Goal: Task Accomplishment & Management: Use online tool/utility

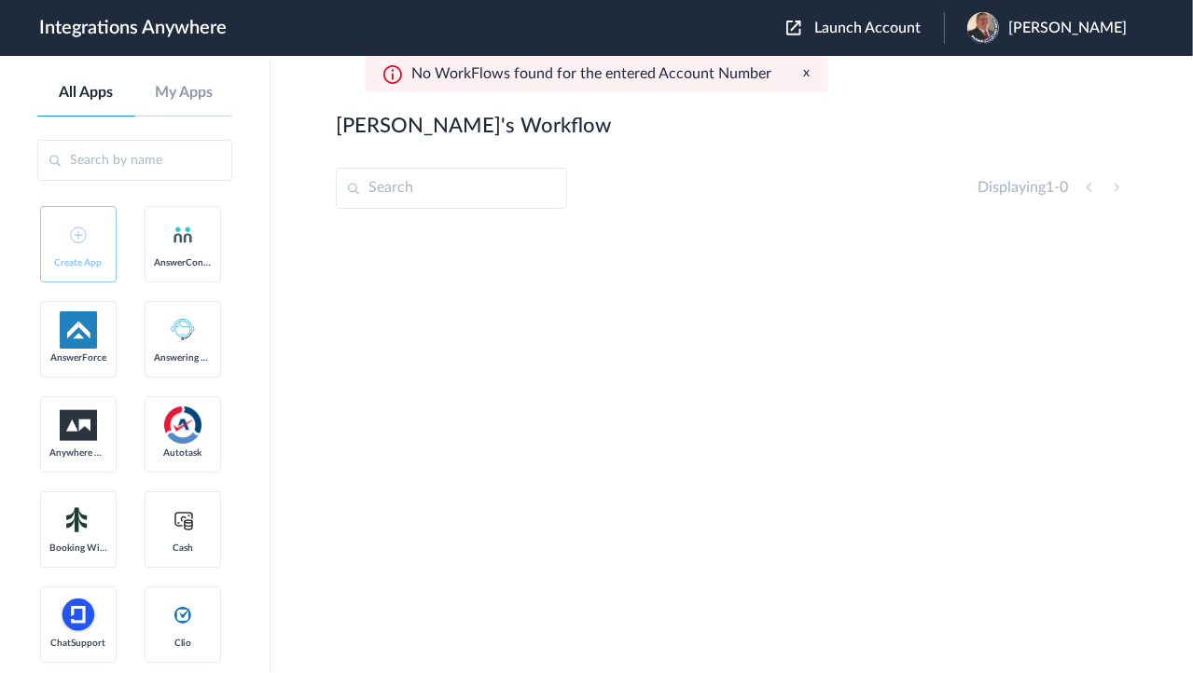
scroll to position [2761, 0]
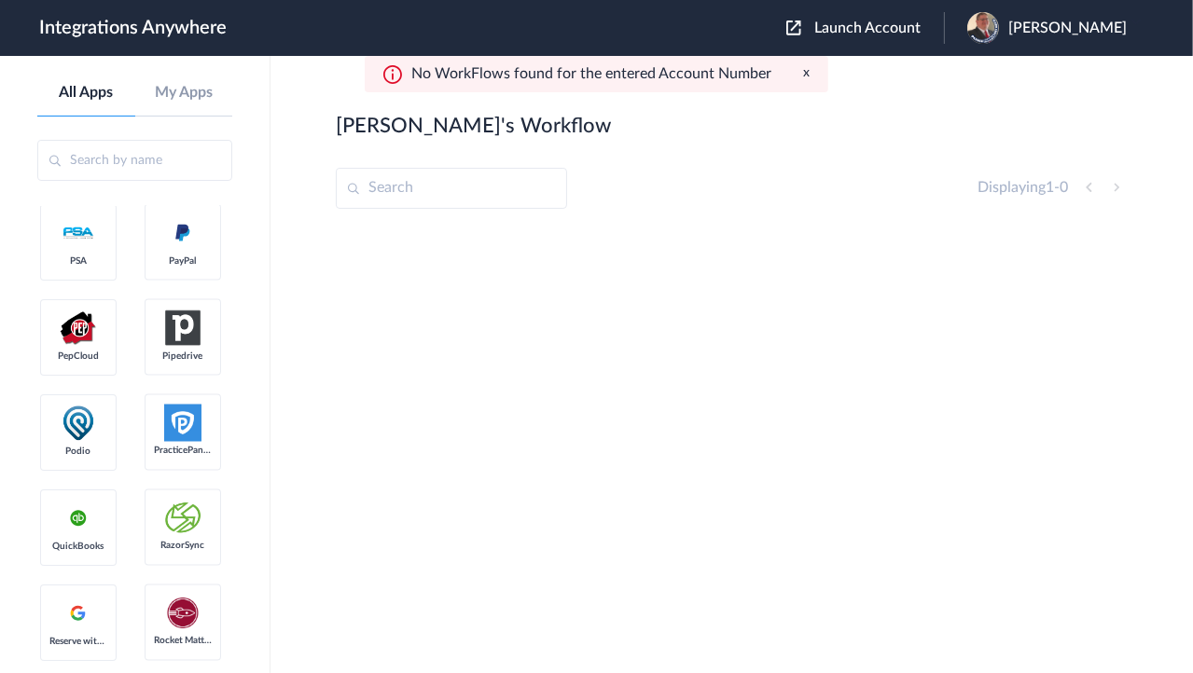
click at [884, 22] on span "Launch Account" at bounding box center [867, 28] width 106 height 15
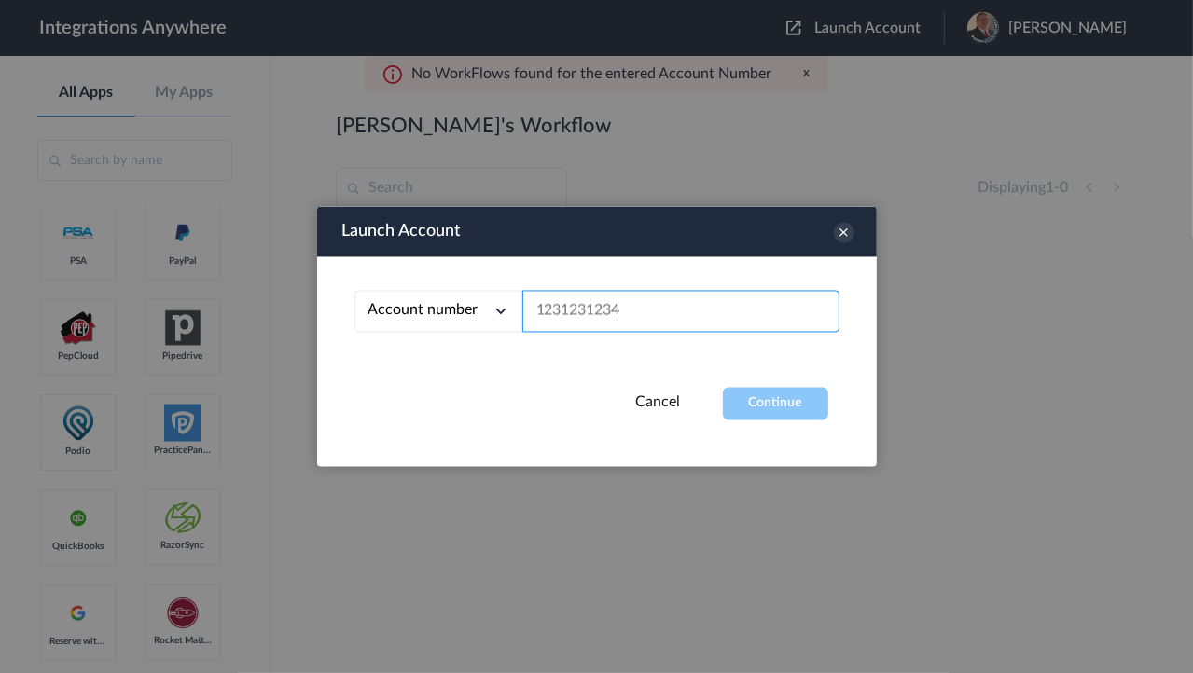
click at [646, 302] on input "text" at bounding box center [680, 312] width 317 height 42
paste input "2075502951"
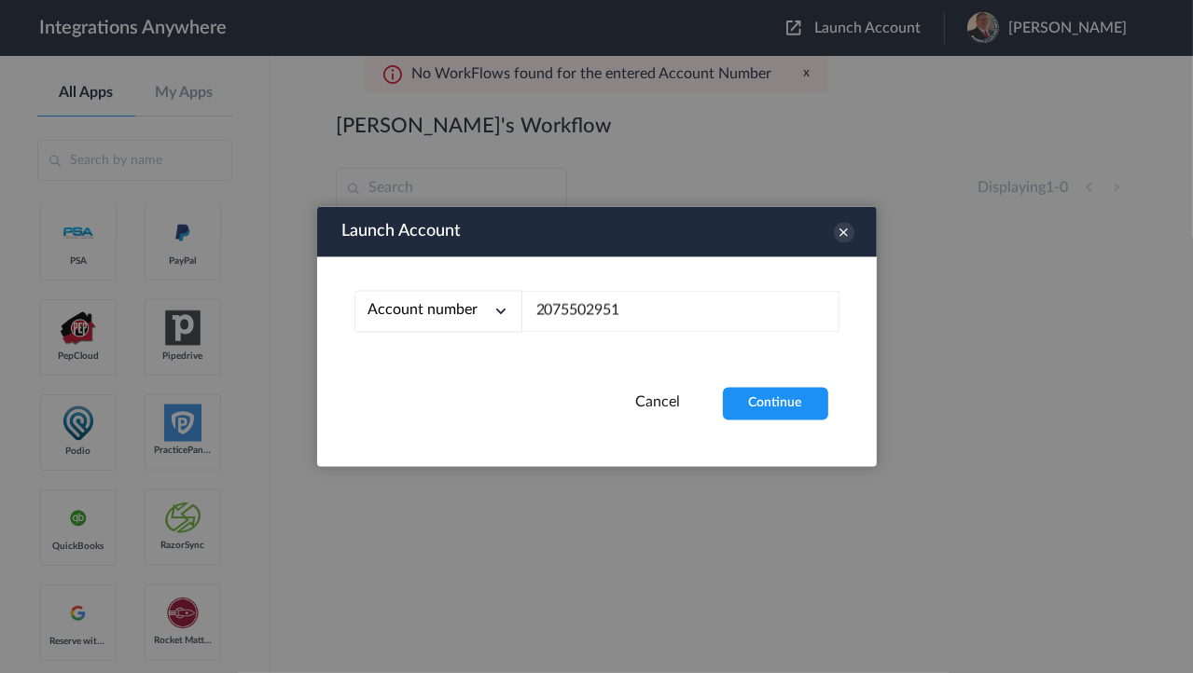
click at [783, 422] on div "Launch Account Account number Account number Email address 2075502951 Cancel Co…" at bounding box center [597, 337] width 560 height 260
click at [777, 406] on button "Continue" at bounding box center [775, 404] width 105 height 33
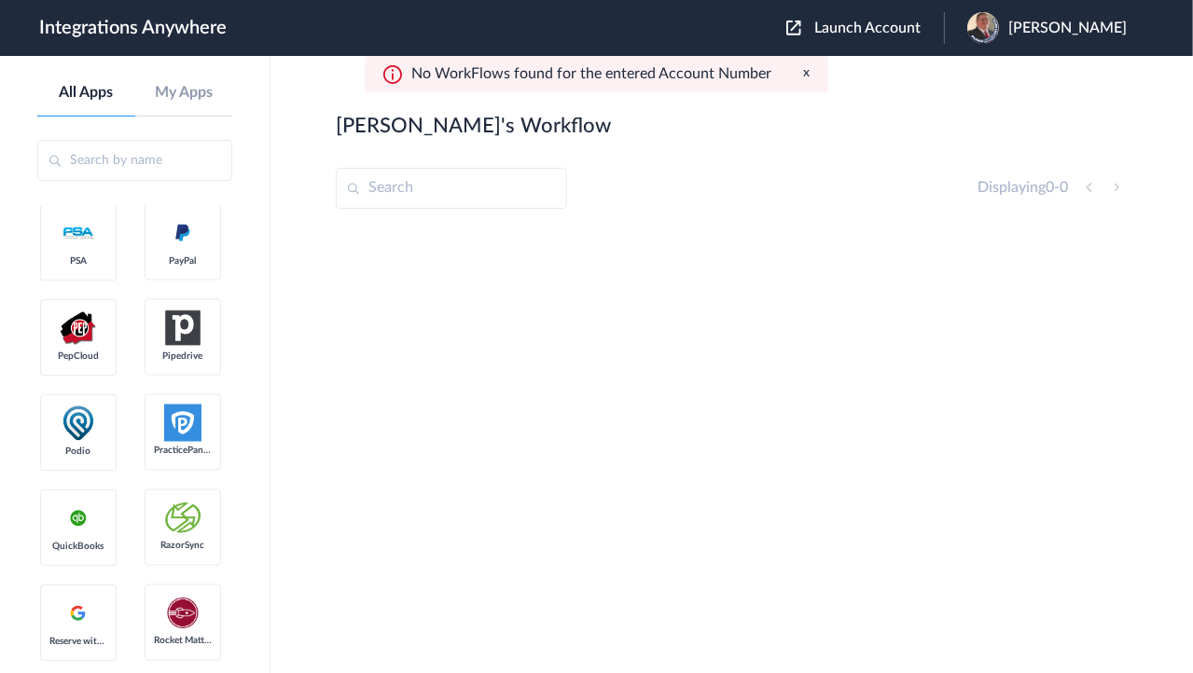
click at [1063, 21] on span "Jason Marsteller" at bounding box center [1067, 29] width 118 height 18
click at [1002, 76] on link "My Account" at bounding box center [993, 75] width 71 height 13
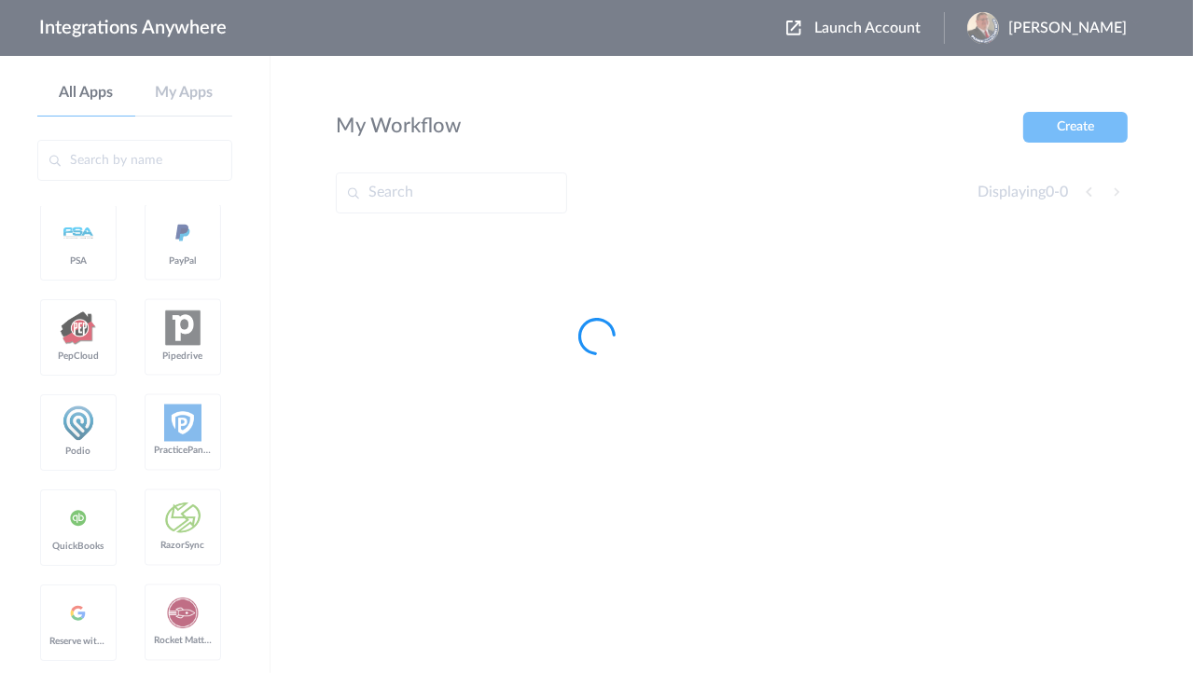
scroll to position [0, 0]
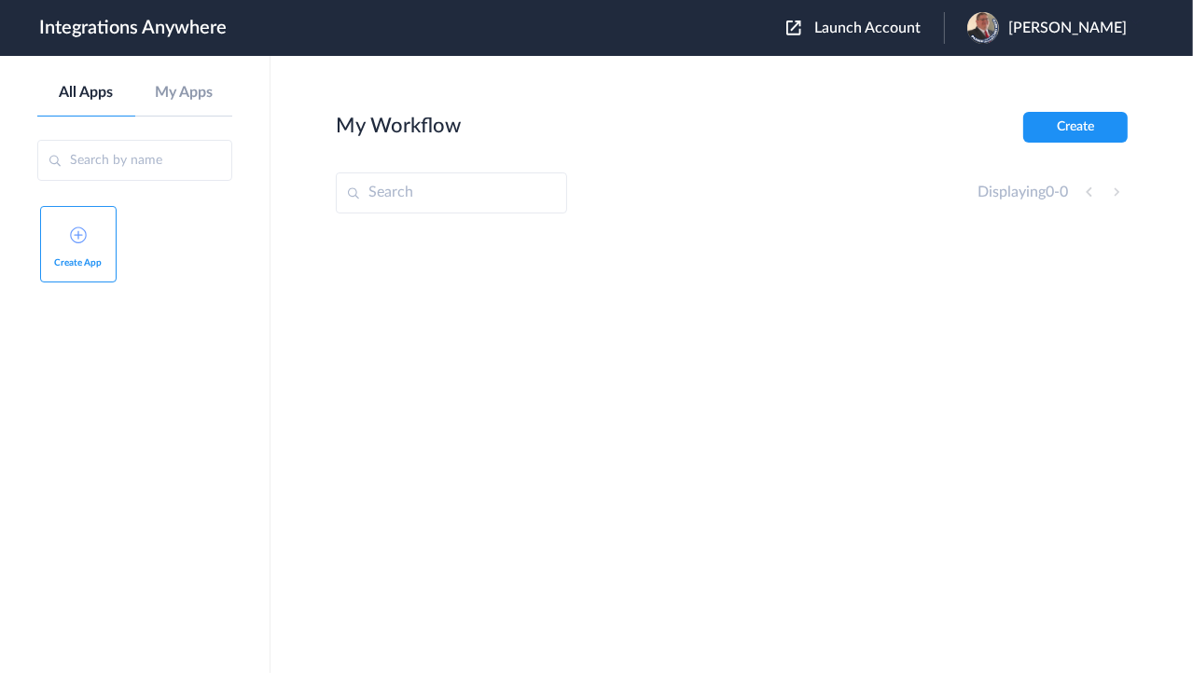
click at [847, 35] on span "Launch Account" at bounding box center [867, 28] width 106 height 15
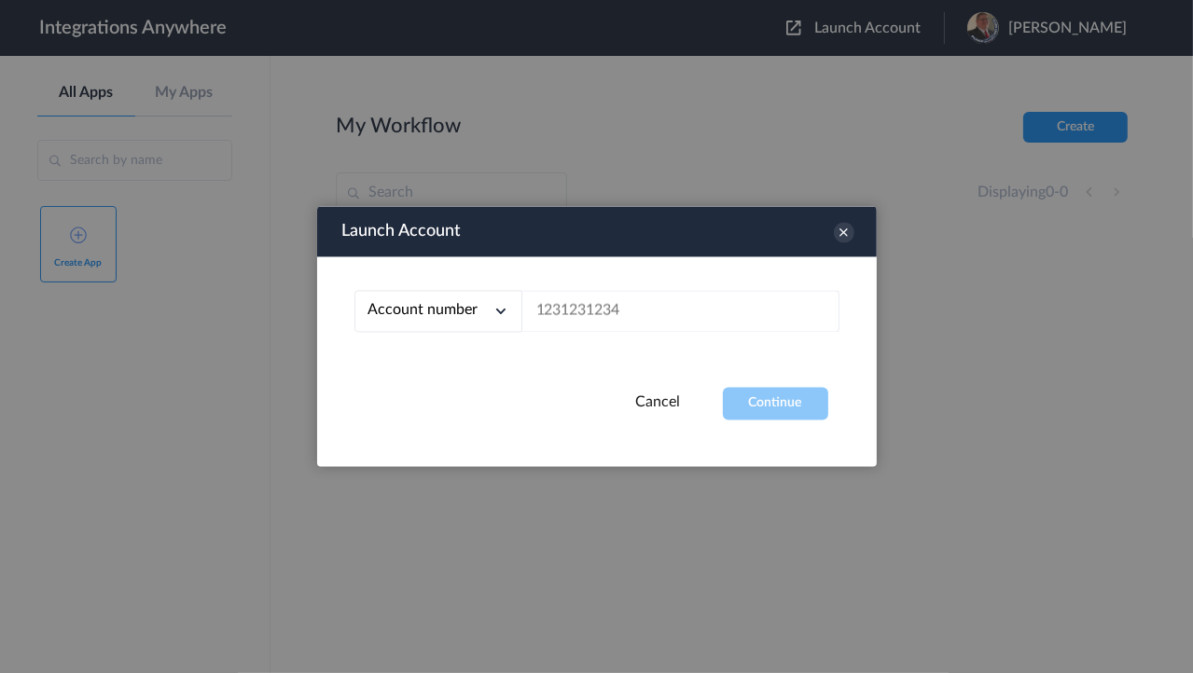
click at [575, 336] on div "Account number Account number Email address" at bounding box center [597, 322] width 560 height 131
click at [576, 334] on div "Account number Account number Email address" at bounding box center [597, 322] width 560 height 131
click at [586, 311] on input "text" at bounding box center [680, 312] width 317 height 42
paste input "2075502951"
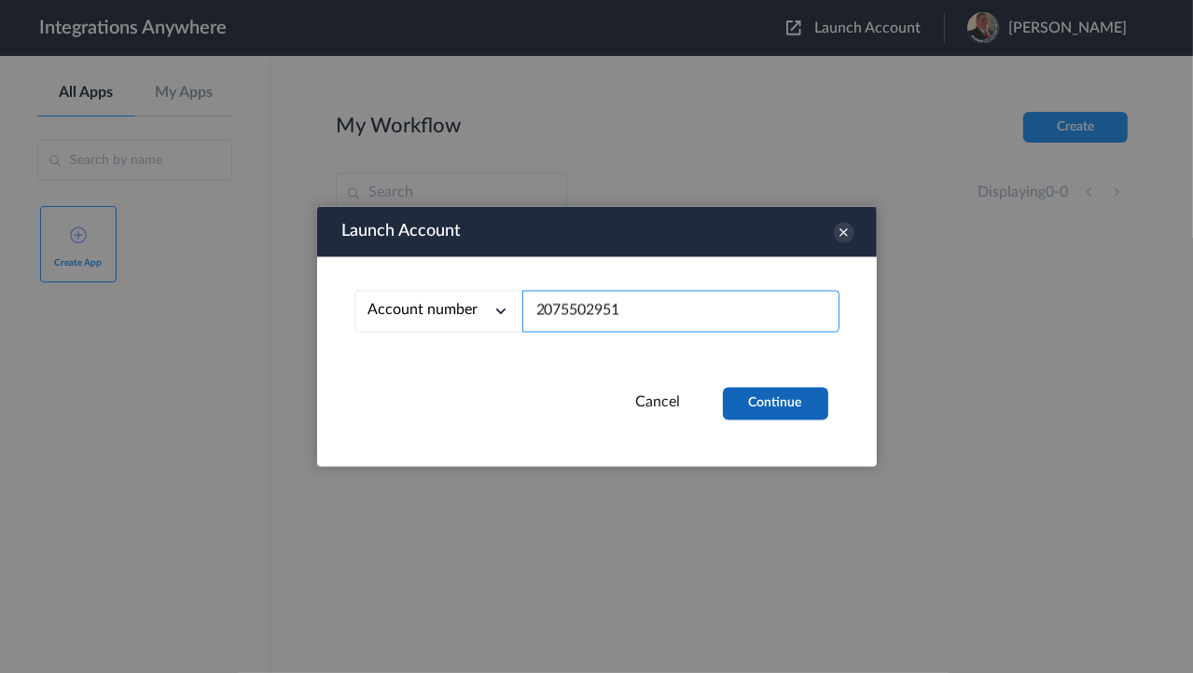
type input "2075502951"
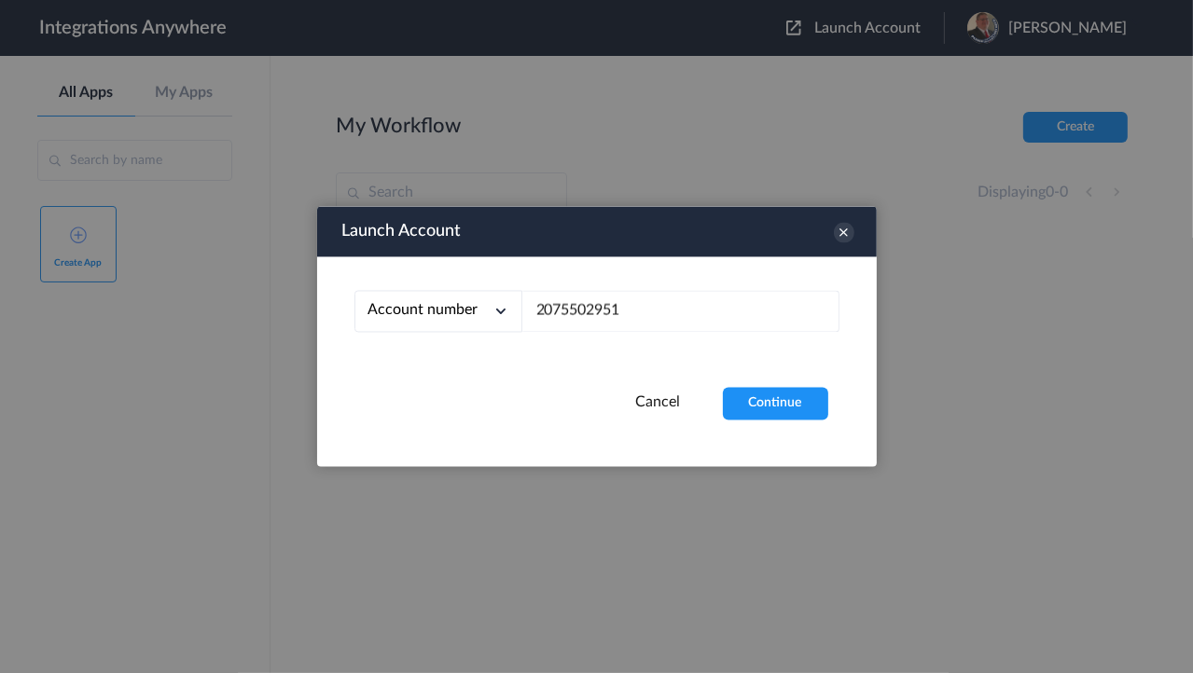
click at [817, 410] on button "Continue" at bounding box center [775, 404] width 105 height 33
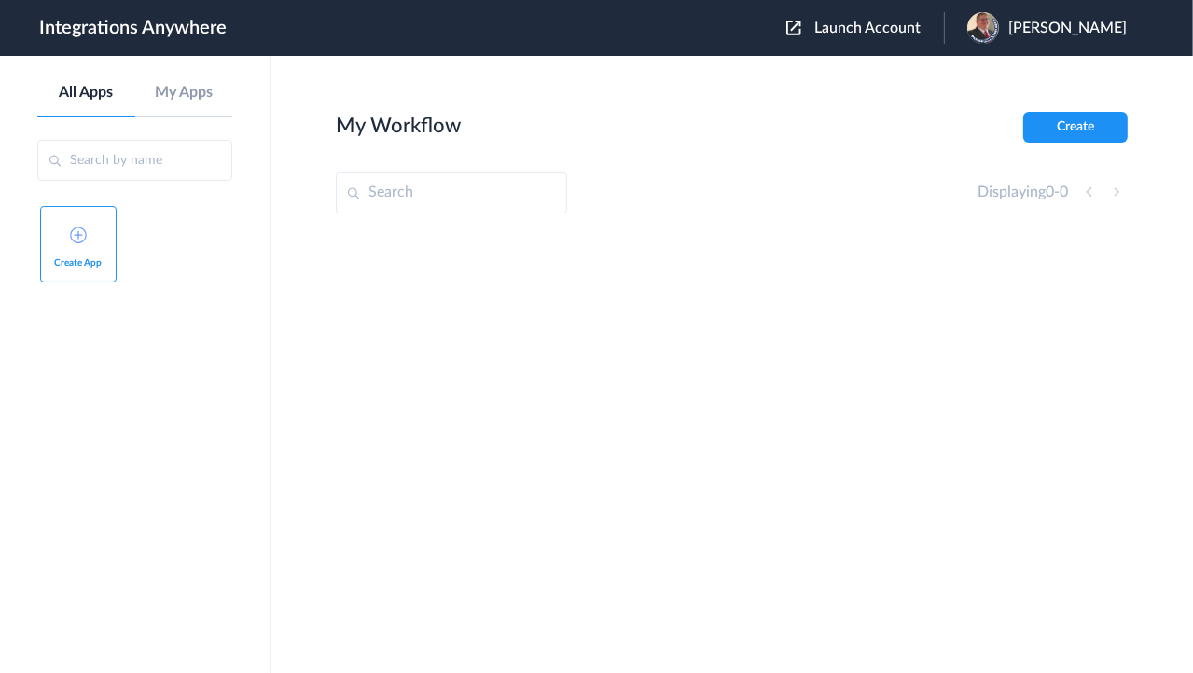
click at [776, 150] on section "My Workflow Create Displaying 0 - 0" at bounding box center [732, 421] width 792 height 618
drag, startPoint x: 1007, startPoint y: 24, endPoint x: 993, endPoint y: 37, distance: 19.8
click at [999, 24] on img at bounding box center [983, 28] width 32 height 32
click at [980, 70] on link "Logout" at bounding box center [977, 75] width 39 height 13
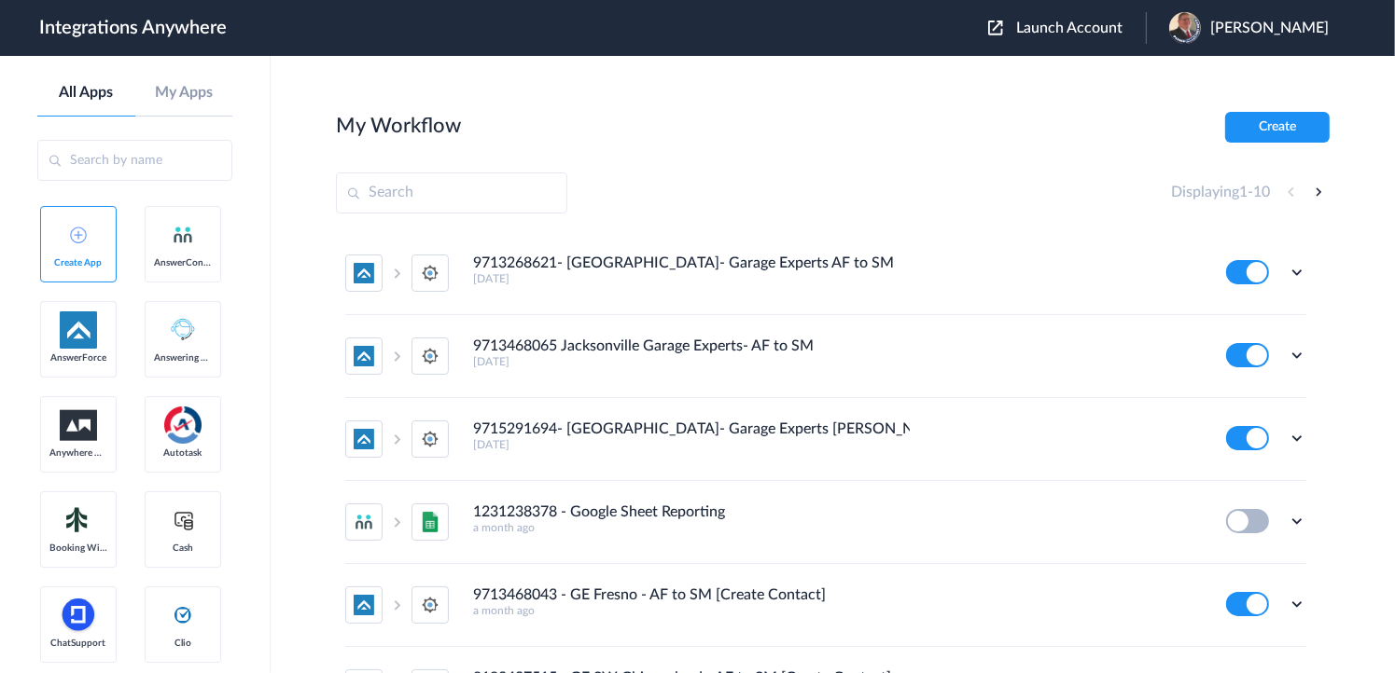
click at [1038, 21] on span "Launch Account" at bounding box center [1069, 28] width 106 height 15
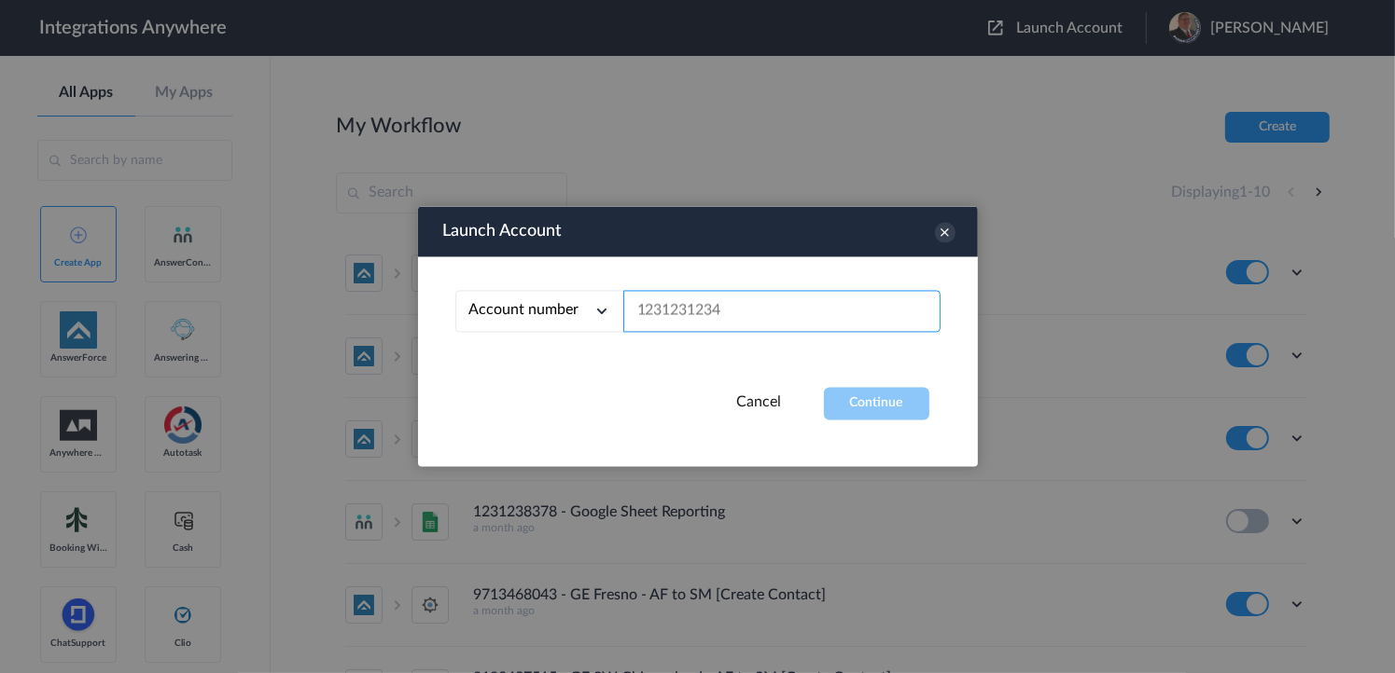
click at [727, 303] on input "text" at bounding box center [781, 312] width 317 height 42
paste input "2075502951"
type input "2075502951"
click at [857, 399] on button "Continue" at bounding box center [876, 404] width 105 height 33
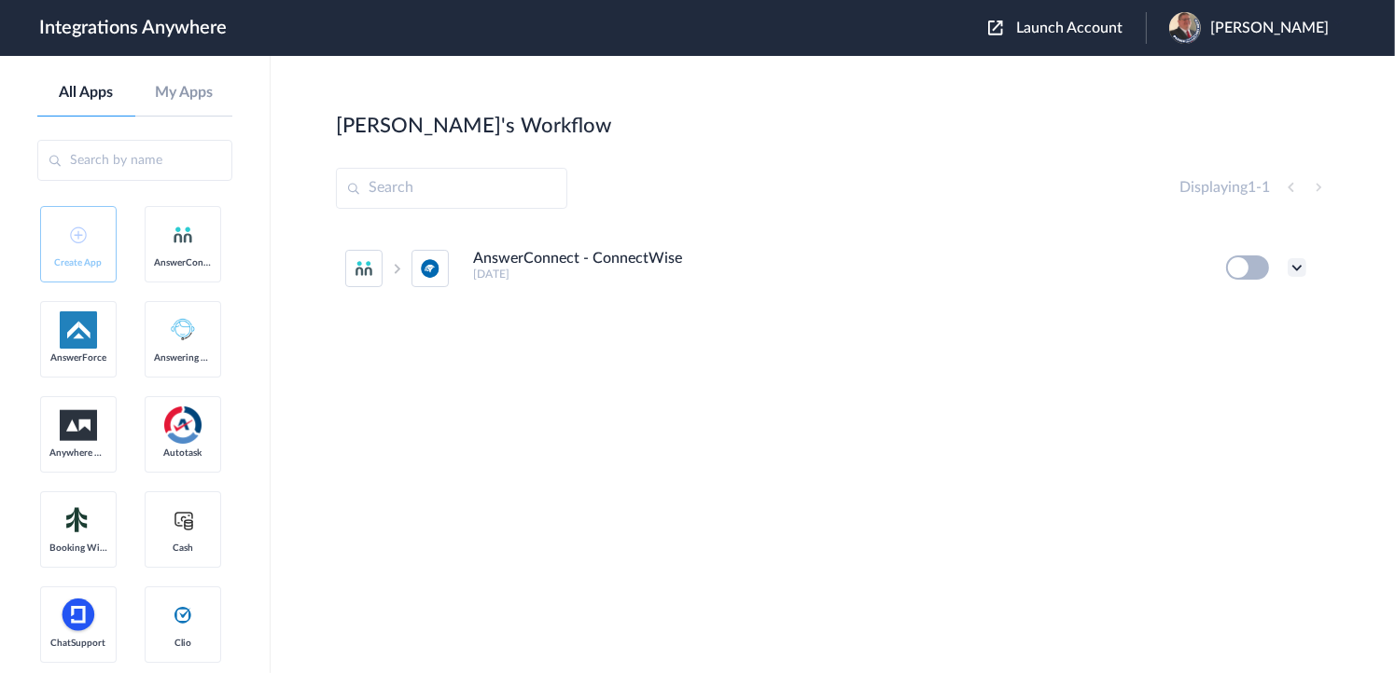
click at [1192, 263] on icon at bounding box center [1296, 267] width 19 height 19
click at [1192, 305] on li "Edit" at bounding box center [1245, 311] width 121 height 35
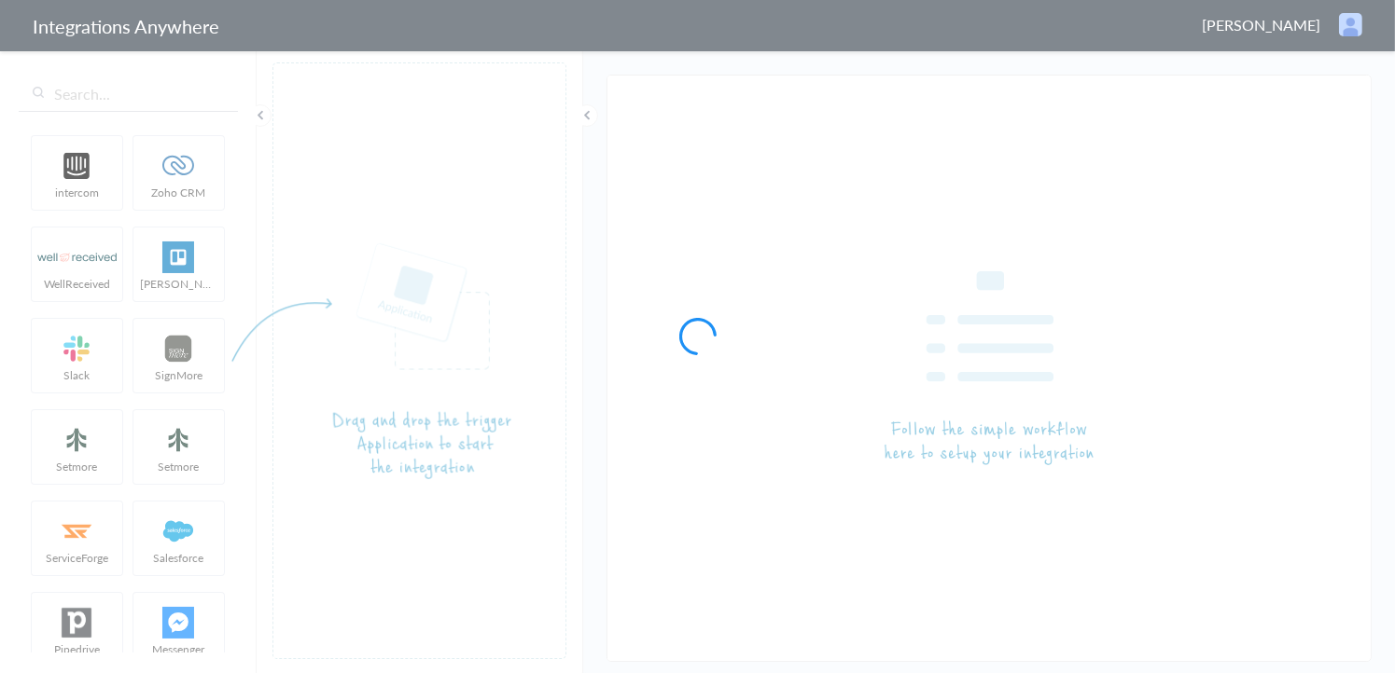
type input "AnswerConnect - ConnectWise"
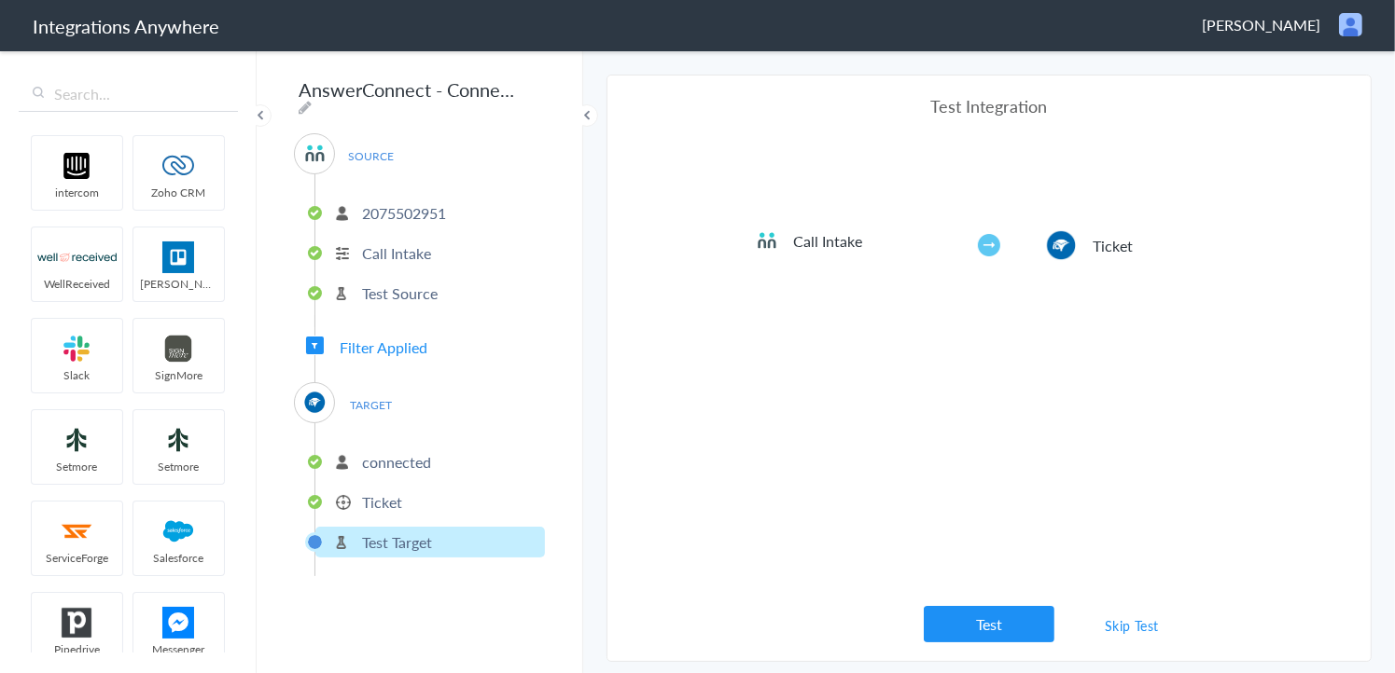
click at [384, 340] on span "Filter Applied" at bounding box center [384, 347] width 88 height 21
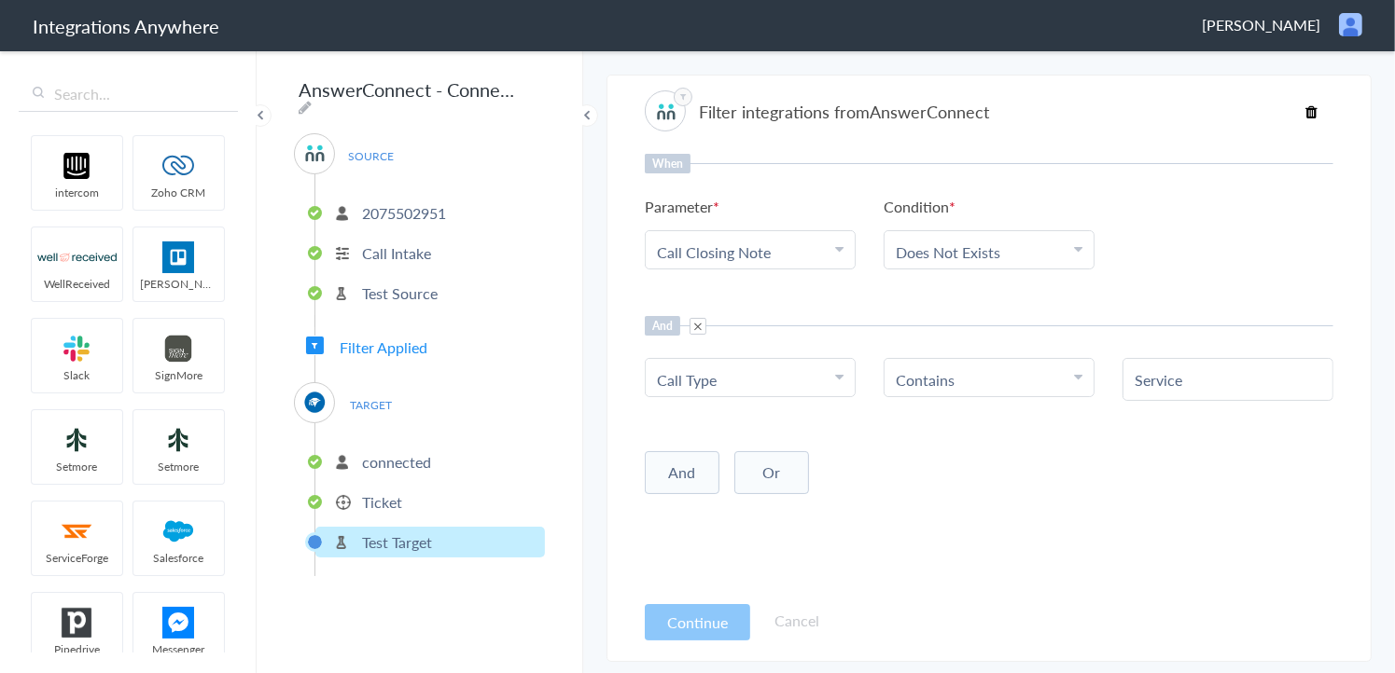
click at [385, 453] on p "connected" at bounding box center [396, 461] width 69 height 21
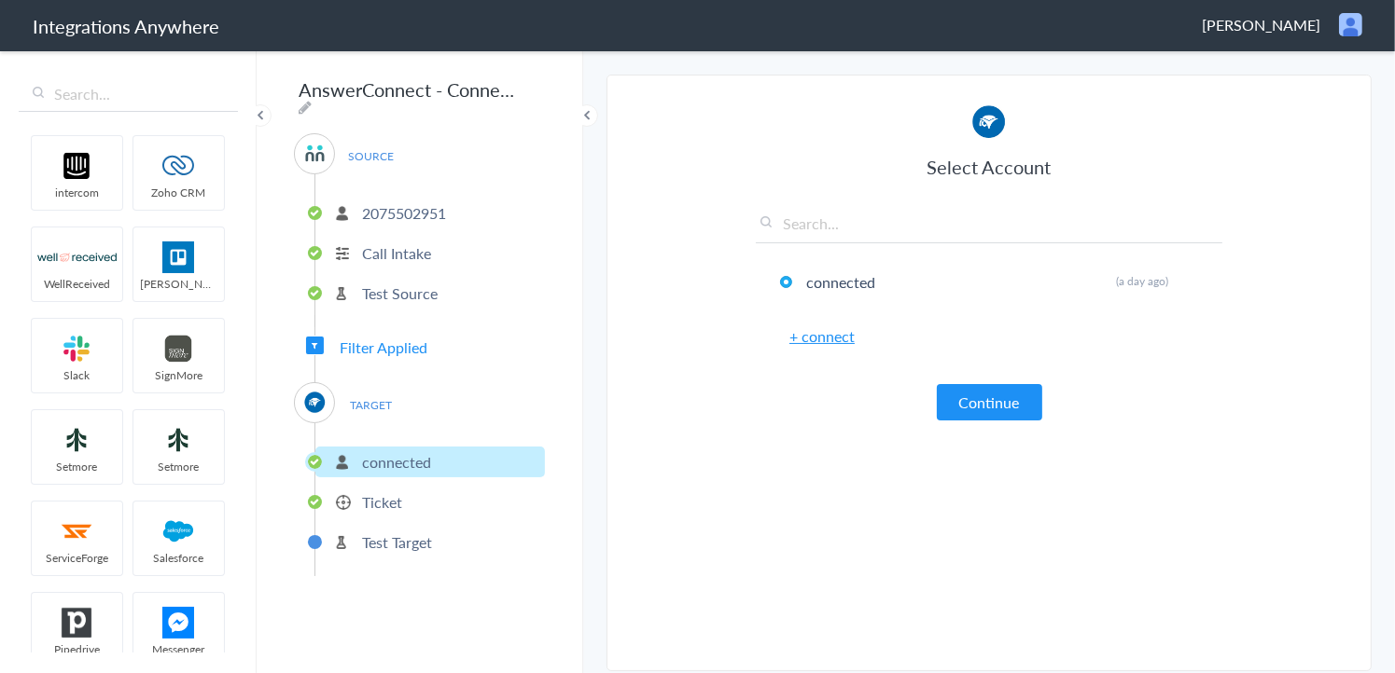
click at [384, 473] on ul "connected Ticket Test Target" at bounding box center [429, 500] width 230 height 153
click at [396, 492] on p "Ticket" at bounding box center [382, 502] width 40 height 21
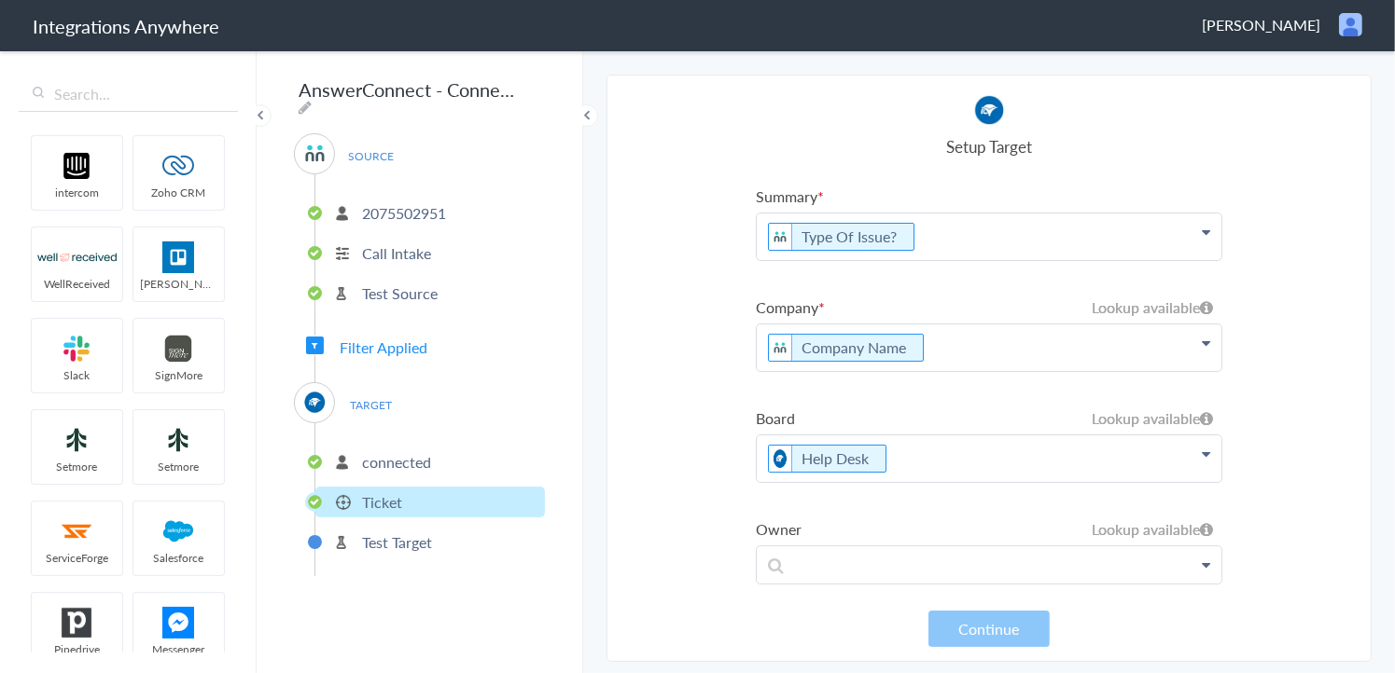
click at [1009, 260] on p "Company Name" at bounding box center [989, 237] width 465 height 47
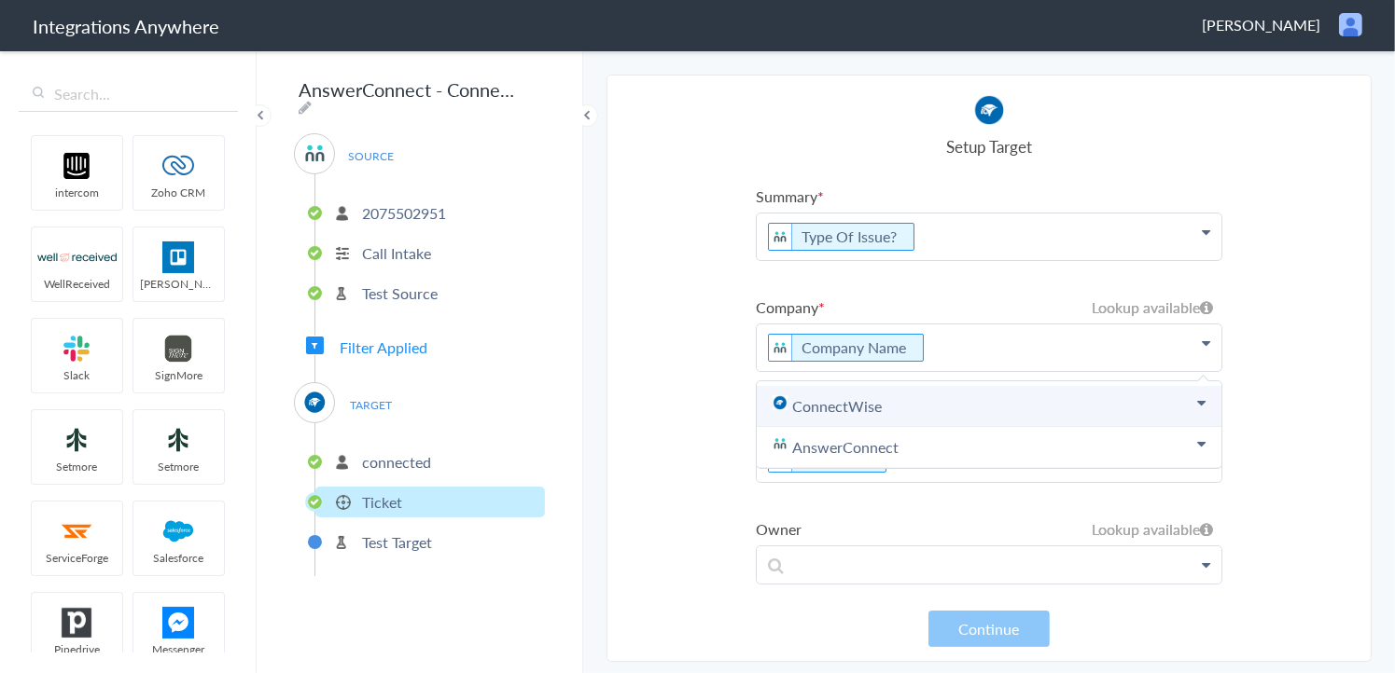
click at [1197, 396] on icon at bounding box center [1201, 403] width 8 height 15
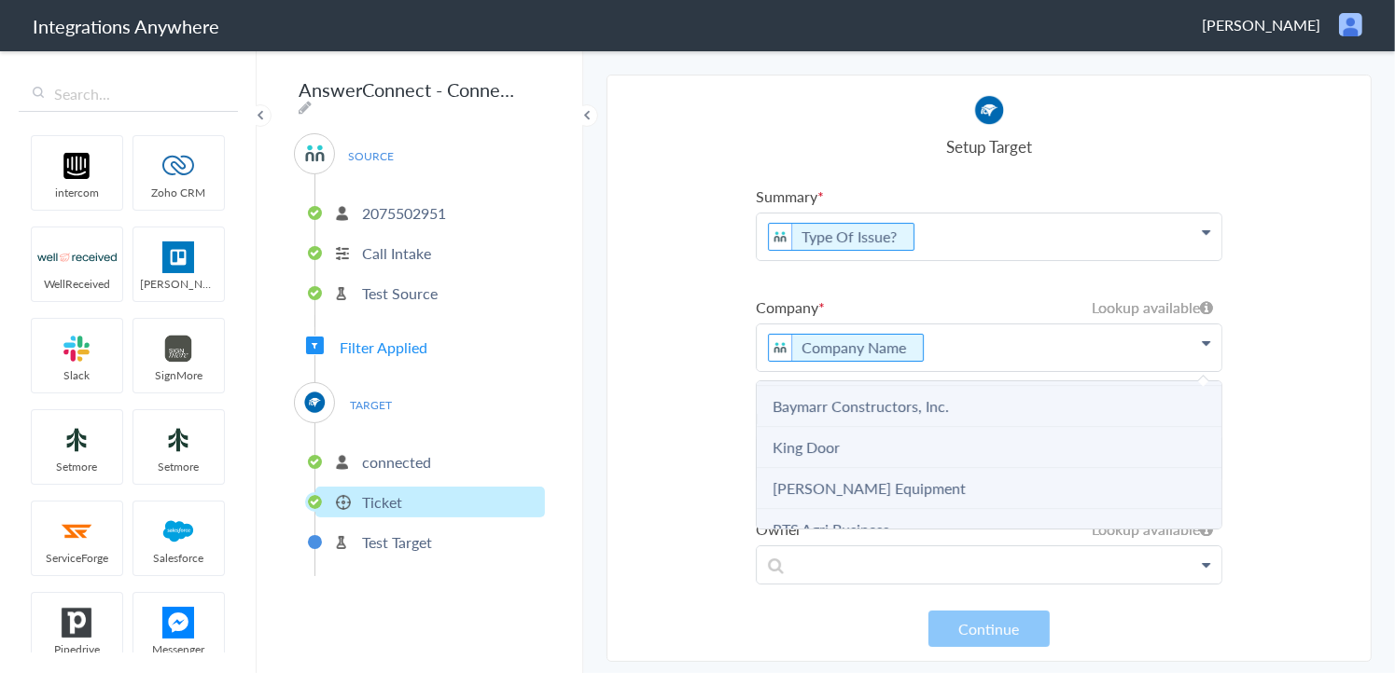
scroll to position [373, 0]
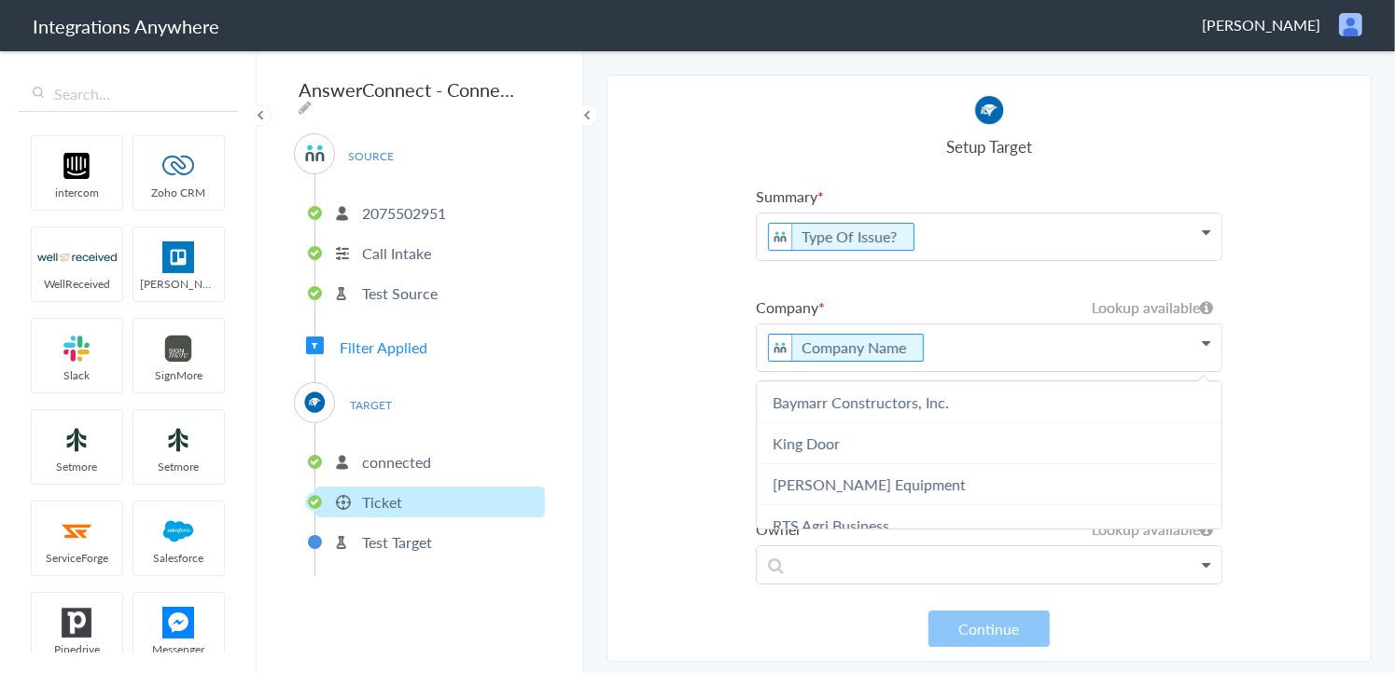
click at [955, 286] on ul "Summary Type Of Issue? First Name Last Name Email Phone Company Name Date stamp…" at bounding box center [989, 492] width 466 height 612
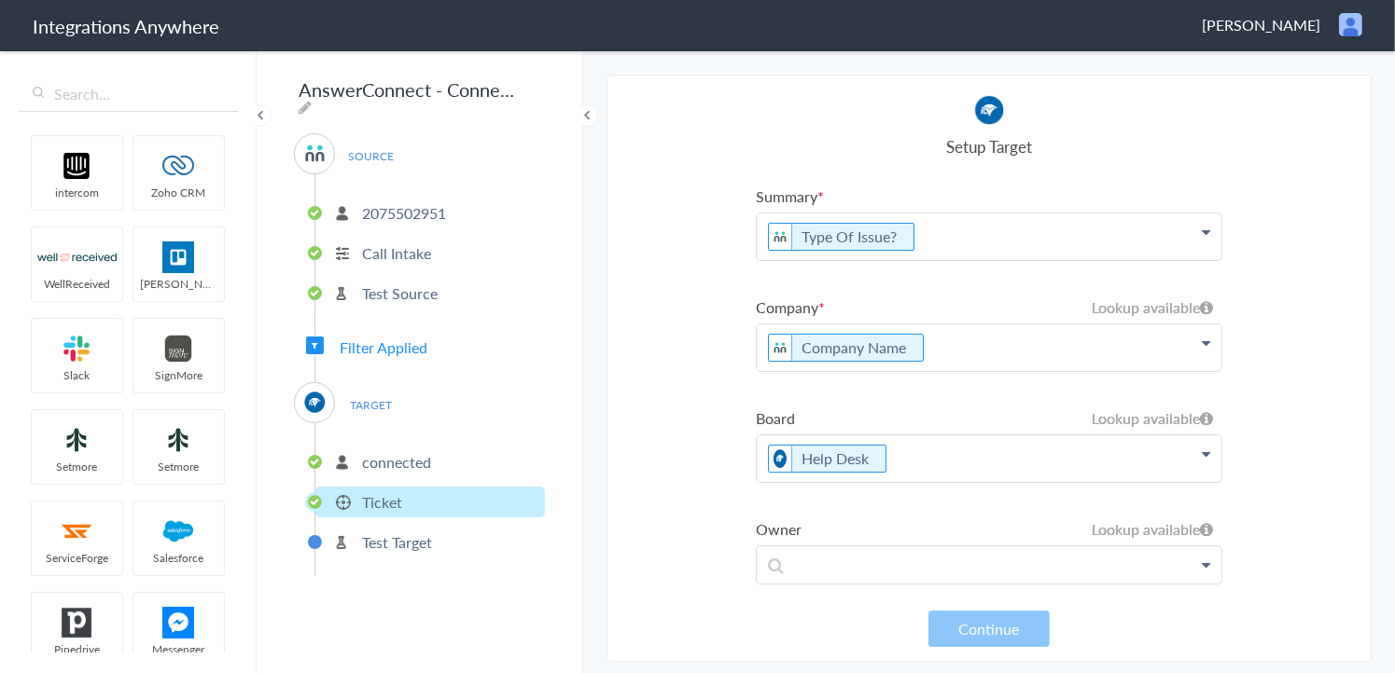
click at [1201, 240] on icon at bounding box center [1205, 232] width 8 height 15
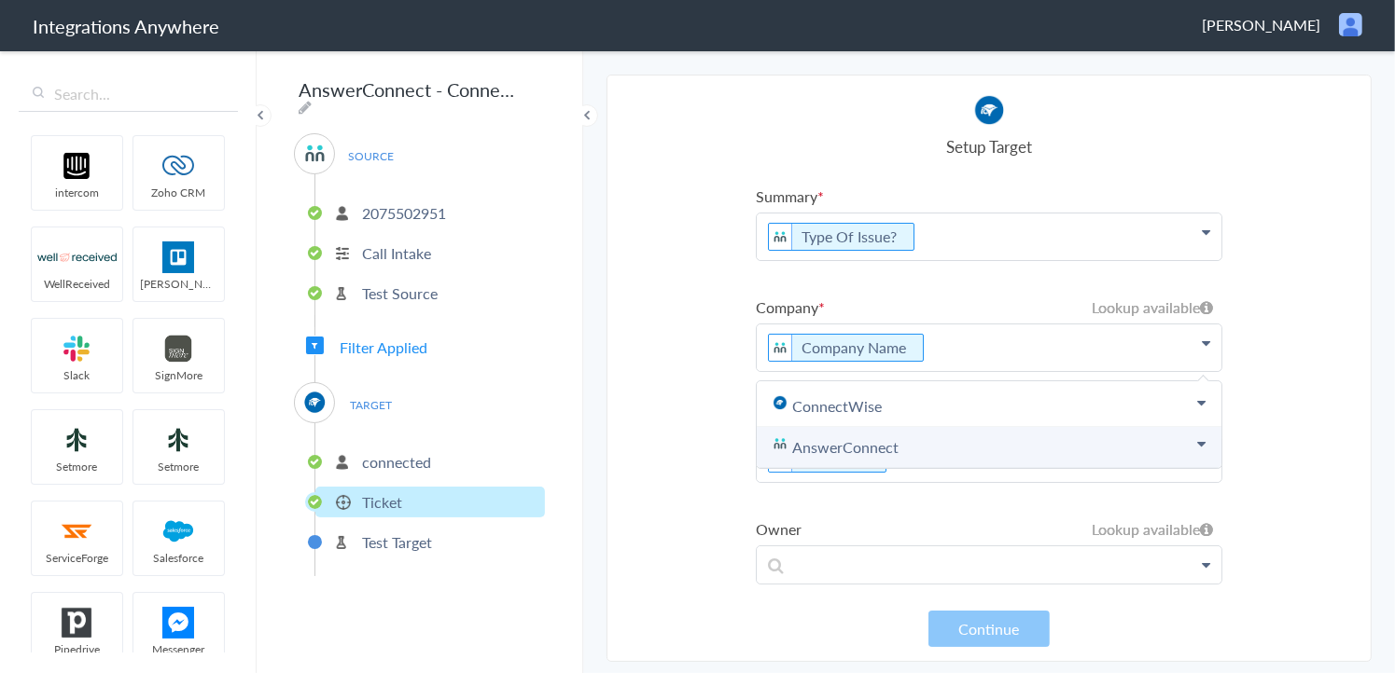
click at [1197, 439] on icon at bounding box center [1201, 444] width 8 height 15
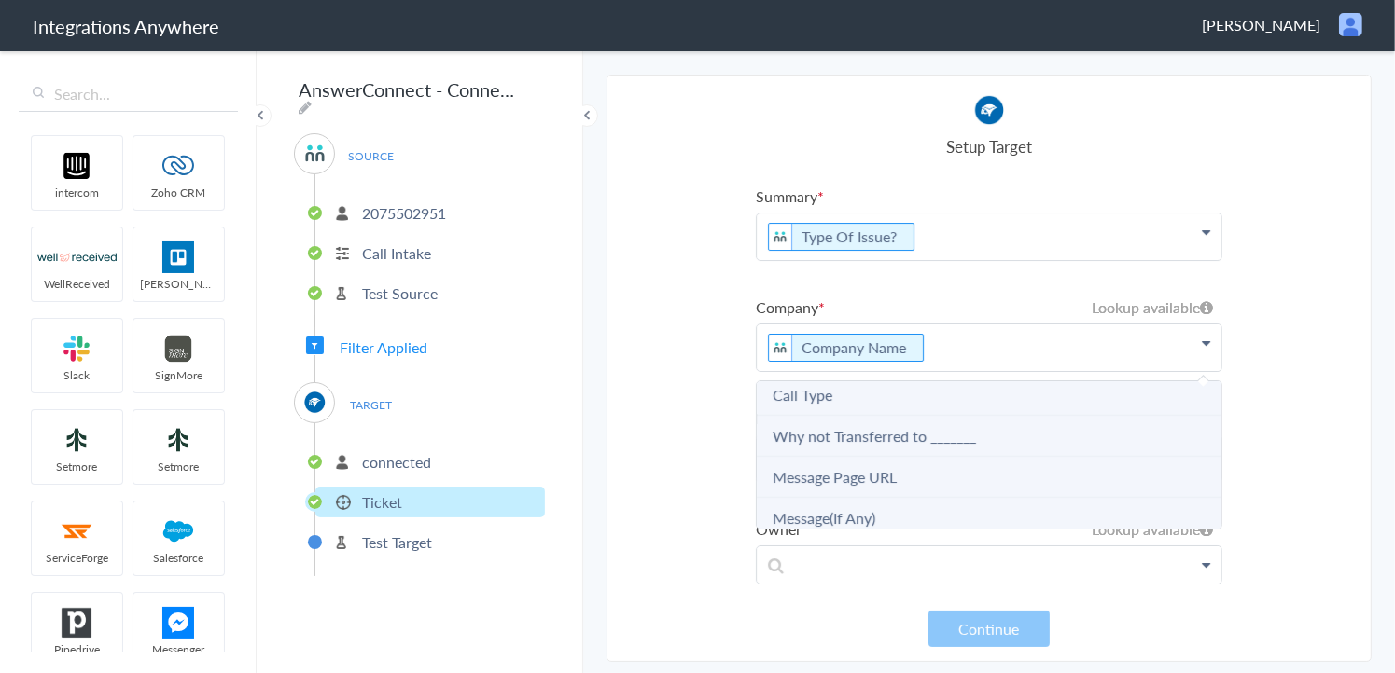
scroll to position [1267, 0]
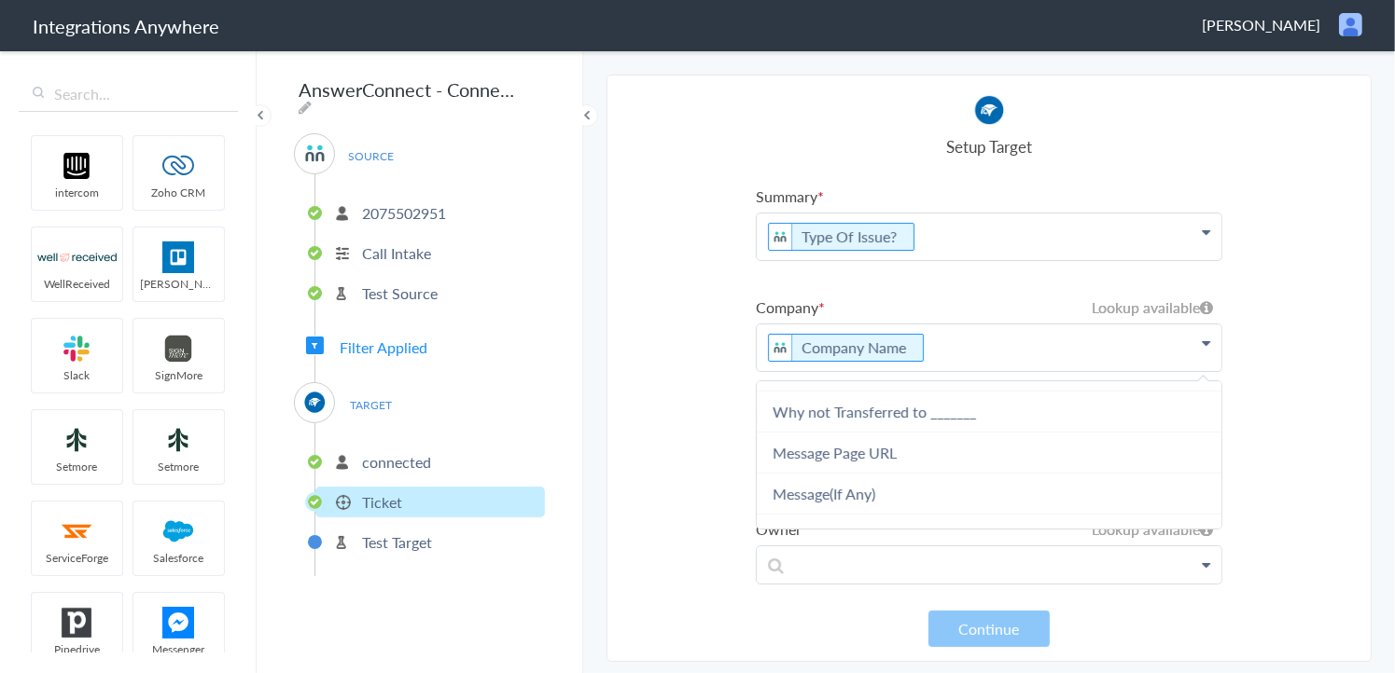
click at [676, 352] on section "Select Account 2075502951 Rename Delete ([DATE]) + connect Continue Setup Sourc…" at bounding box center [988, 369] width 765 height 588
